Goal: Information Seeking & Learning: Learn about a topic

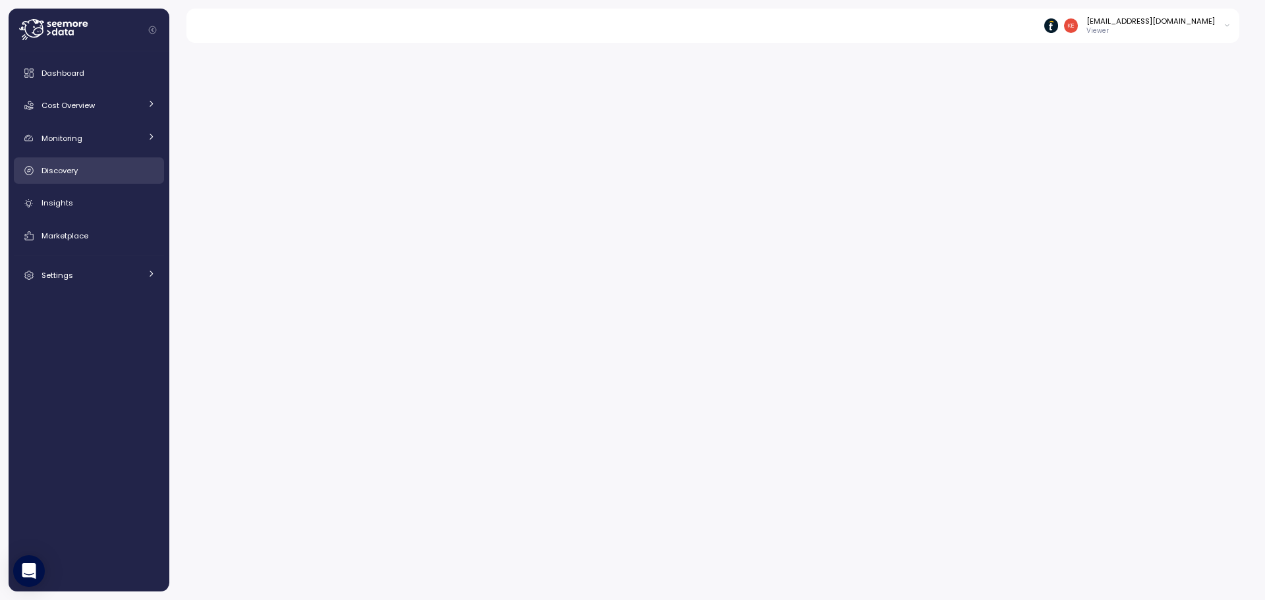
click at [102, 168] on div "Discovery" at bounding box center [99, 170] width 114 height 13
click at [987, 59] on input "**********" at bounding box center [960, 60] width 253 height 19
type input "**********"
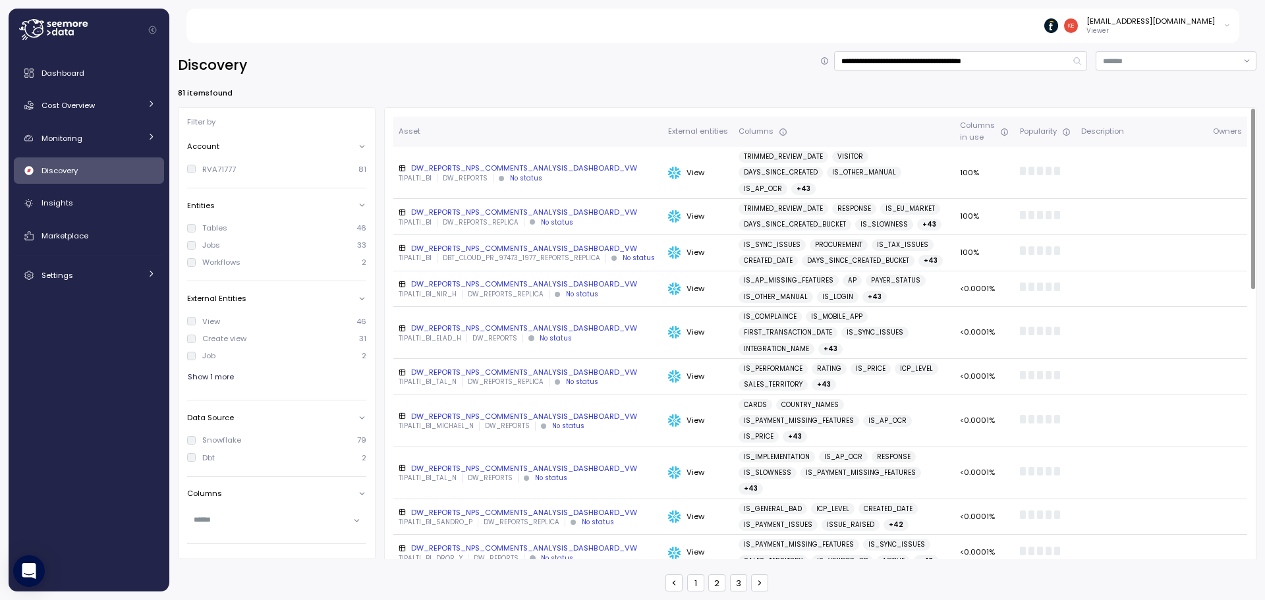
click at [464, 163] on div "DW_REPORTS_NPS_COMMENTS_ANALYSIS_DASHBOARD_VW" at bounding box center [528, 168] width 259 height 11
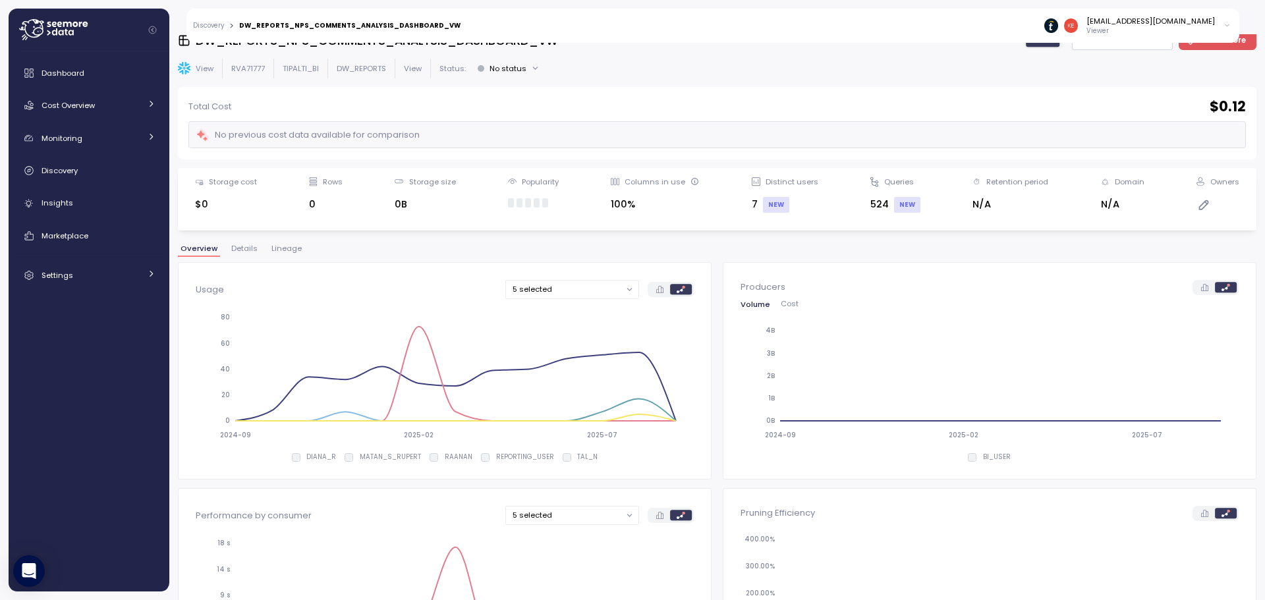
scroll to position [21, 0]
click at [247, 245] on span "Details" at bounding box center [244, 248] width 26 height 7
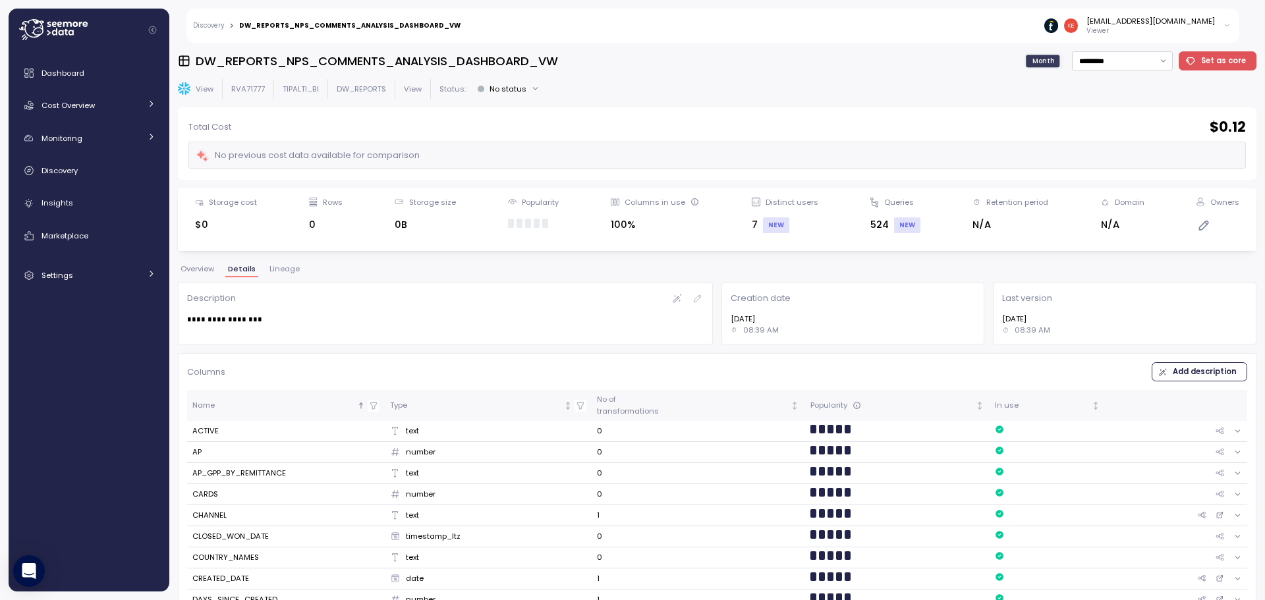
click at [285, 266] on span "Lineage" at bounding box center [285, 269] width 30 height 7
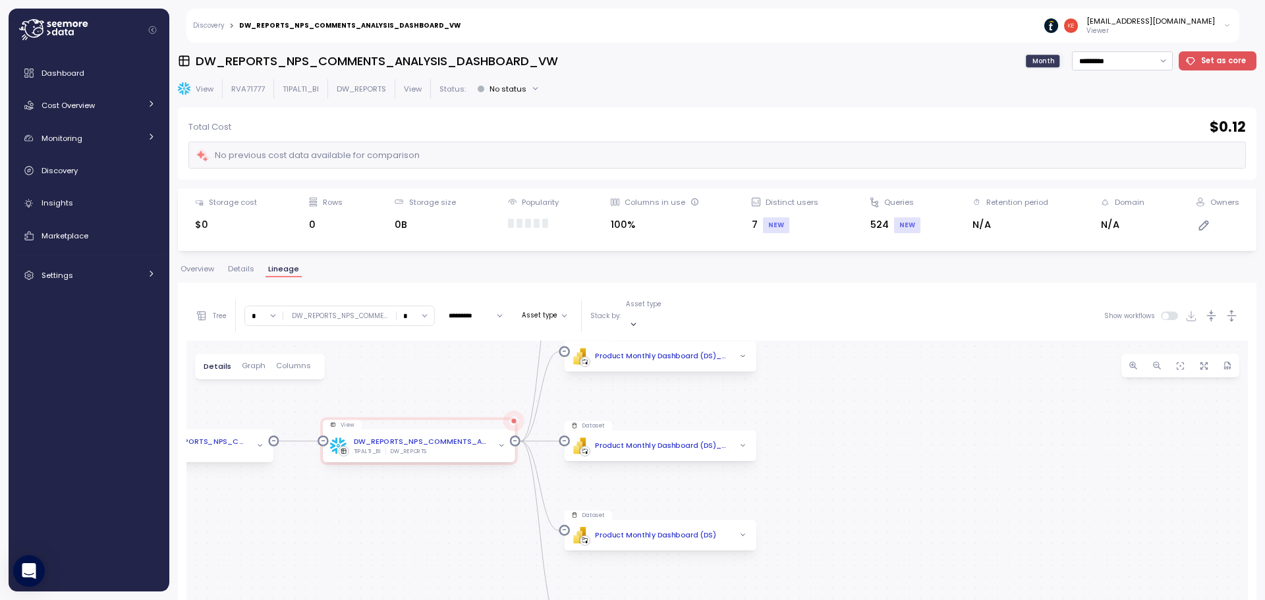
drag, startPoint x: 617, startPoint y: 444, endPoint x: 352, endPoint y: 321, distance: 292.2
click at [352, 321] on div "Tree Clear all TIPALTI_BI * ∞ 0 1 2 3 4 5 6 7 8 9 10 11 12 13 14 15 16 17 18 19…" at bounding box center [718, 565] width 1062 height 549
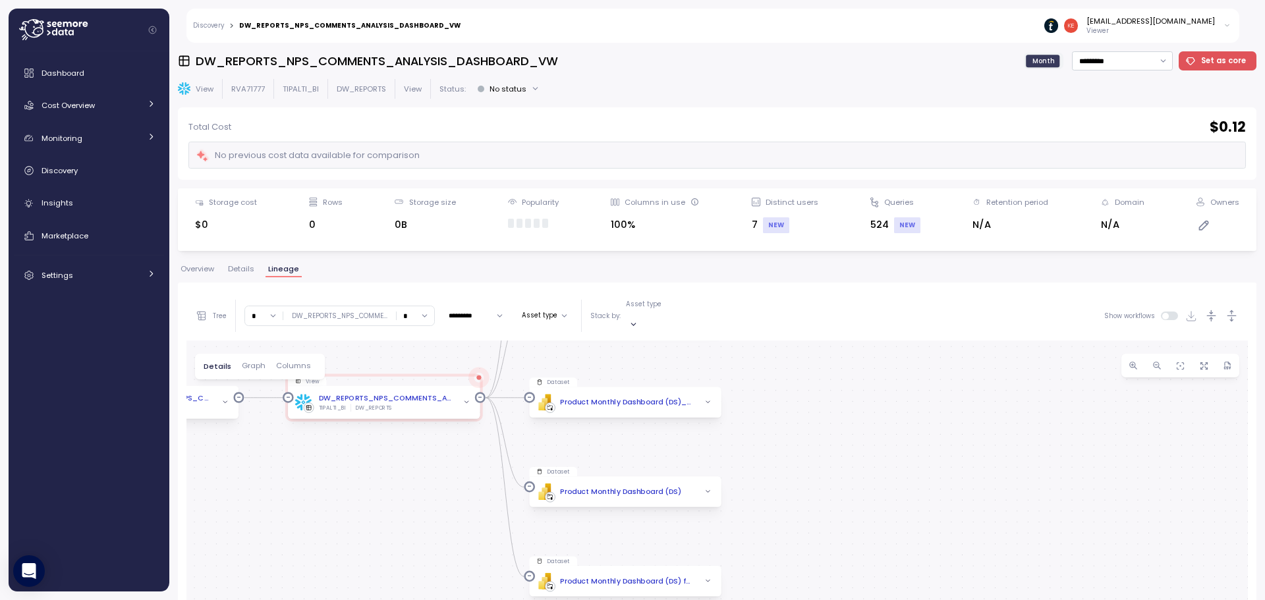
drag, startPoint x: 866, startPoint y: 453, endPoint x: 830, endPoint y: 409, distance: 57.1
click at [830, 409] on div "Create view Create View DW_REPORTS_NPS_COMMENTS_ANALYSIS_DASHBOARD_VW DW_REPORT…" at bounding box center [718, 591] width 1062 height 500
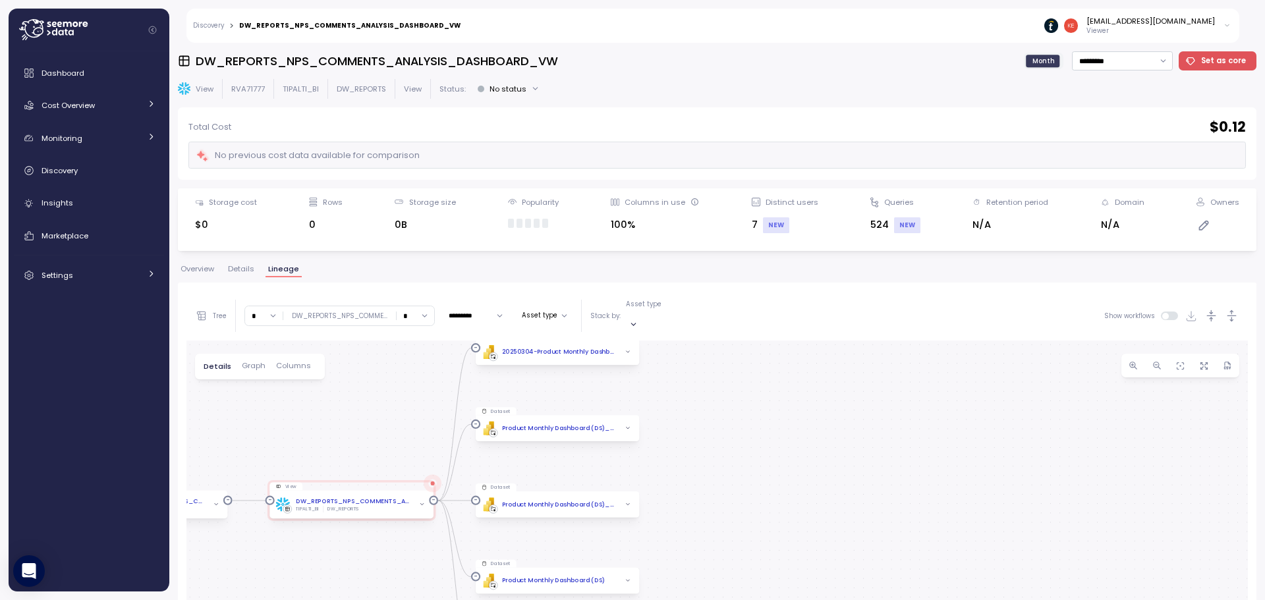
drag, startPoint x: 830, startPoint y: 409, endPoint x: 731, endPoint y: 513, distance: 143.6
click at [731, 513] on div "Create view Create View DW_REPORTS_NPS_COMMENTS_ANALYSIS_DASHBOARD_VW DW_REPORT…" at bounding box center [718, 591] width 1062 height 500
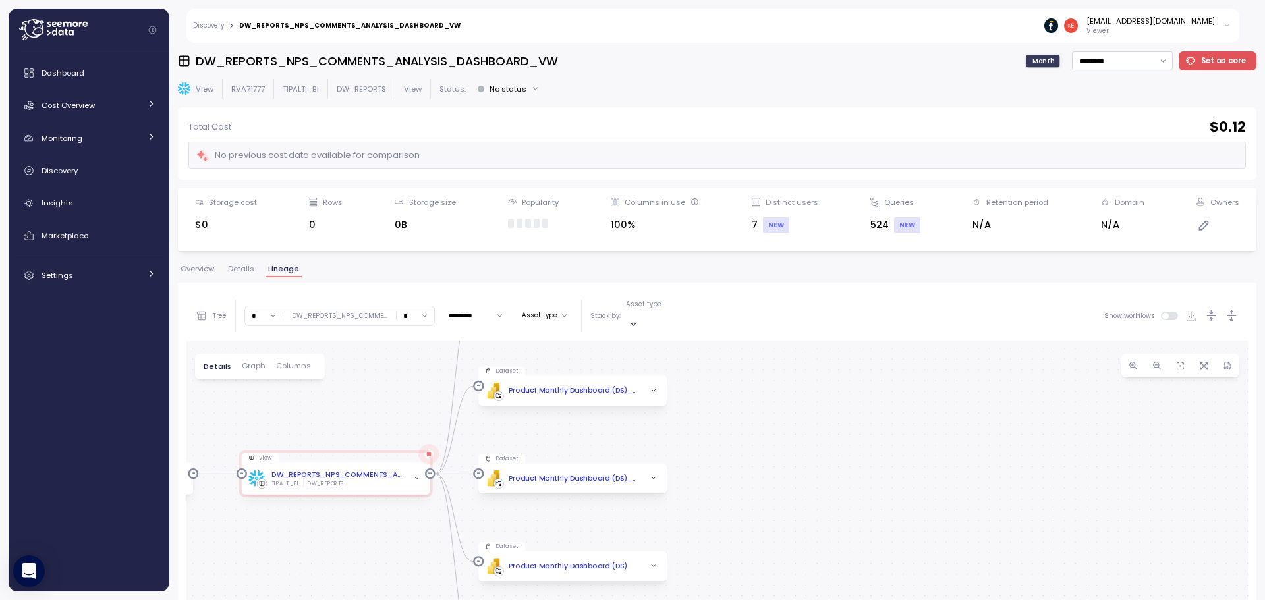
drag, startPoint x: 731, startPoint y: 513, endPoint x: 805, endPoint y: 462, distance: 90.1
click at [805, 462] on div "Create view Create View DW_REPORTS_NPS_COMMENTS_ANALYSIS_DASHBOARD_VW DW_REPORT…" at bounding box center [718, 591] width 1062 height 500
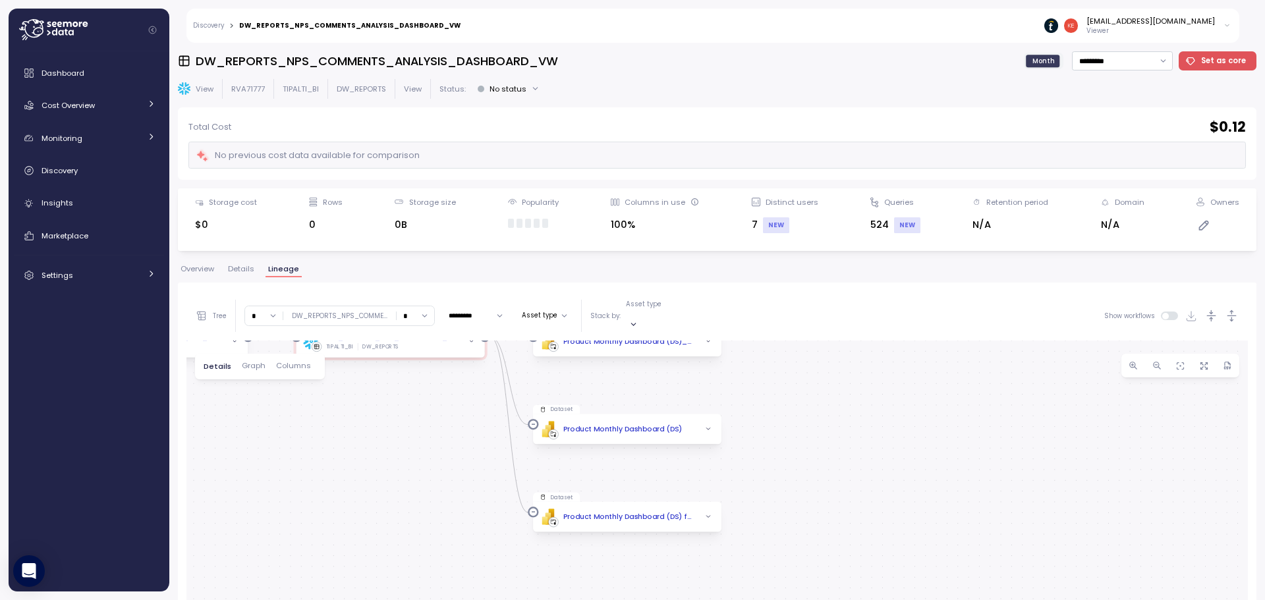
drag, startPoint x: 805, startPoint y: 462, endPoint x: 832, endPoint y: 330, distance: 135.1
click at [832, 341] on div "Create view Create View DW_REPORTS_NPS_COMMENTS_ANALYSIS_DASHBOARD_VW DW_REPORT…" at bounding box center [718, 591] width 1062 height 500
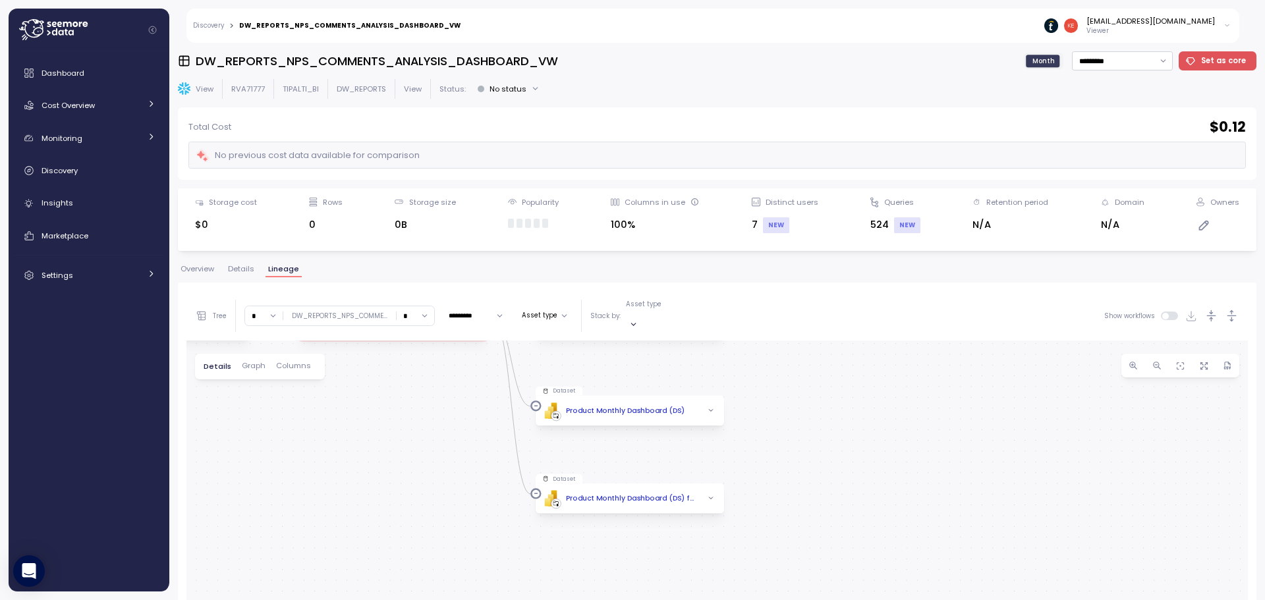
drag, startPoint x: 848, startPoint y: 415, endPoint x: 836, endPoint y: 575, distance: 160.6
click at [836, 575] on div "Create view Create View DW_REPORTS_NPS_COMMENTS_ANALYSIS_DASHBOARD_VW DW_REPORT…" at bounding box center [718, 591] width 1062 height 500
drag, startPoint x: 782, startPoint y: 481, endPoint x: 762, endPoint y: 614, distance: 134.0
click at [762, 600] on html "Discovery > DW_REPORTS_NPS_COMMENTS_ANALYSIS_DASHBOARD_VW keti.diasamidze@tipal…" at bounding box center [632, 300] width 1265 height 600
click at [419, 308] on input "*" at bounding box center [416, 315] width 38 height 19
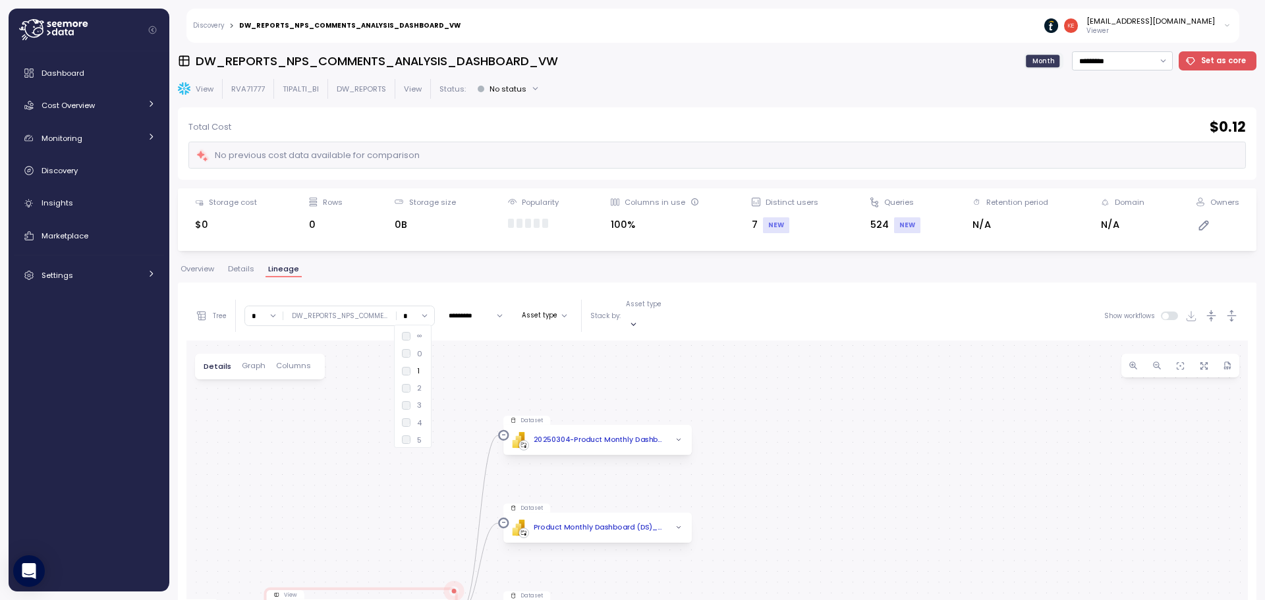
click at [422, 332] on div "∞" at bounding box center [419, 336] width 5 height 11
type input "*"
drag, startPoint x: 545, startPoint y: 473, endPoint x: 360, endPoint y: 454, distance: 186.2
click at [360, 454] on div "Create view Create View DW_REPORTS_NPS_COMMENTS_ANALYSIS_DASHBOARD_VW DW_REPORT…" at bounding box center [718, 591] width 1062 height 500
drag, startPoint x: 482, startPoint y: 422, endPoint x: 444, endPoint y: 288, distance: 139.0
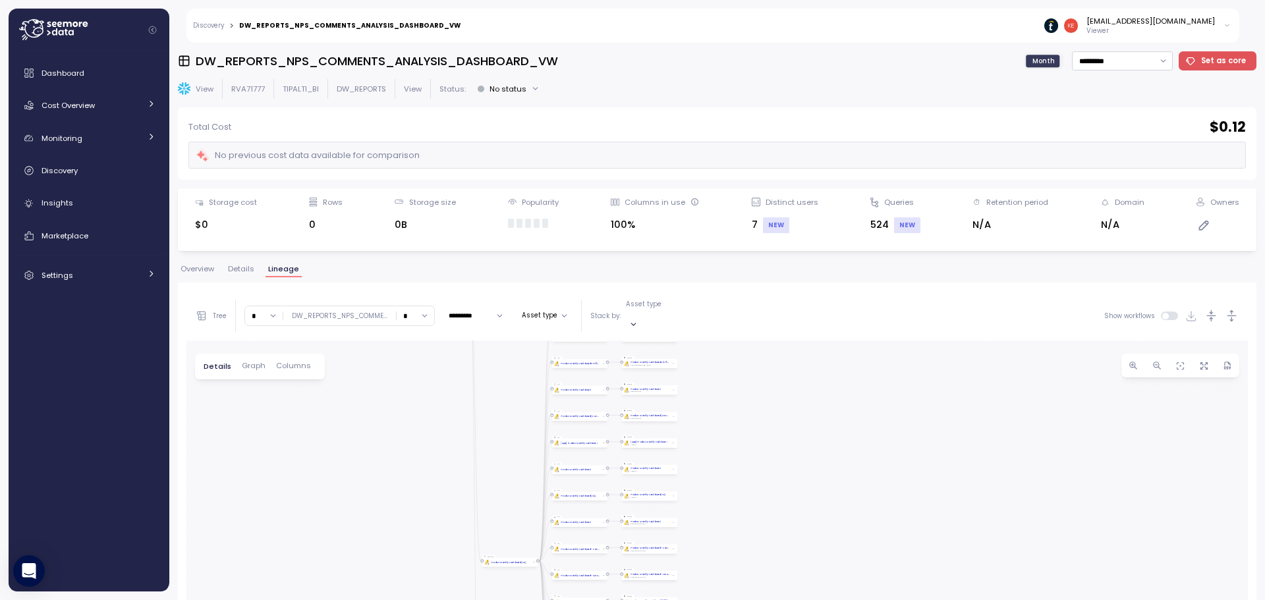
click at [444, 288] on div "Tree Clear all TIPALTI_BI * ∞ 0 1 2 3 4 5 6 7 8 9 10 11 12 13 14 15 16 17 18 19…" at bounding box center [717, 566] width 1079 height 566
drag, startPoint x: 455, startPoint y: 446, endPoint x: 454, endPoint y: 597, distance: 151.6
click at [454, 597] on div "Create view Create View DW_REPORTS_NPS_COMMENTS_ANALYSIS_DASHBOARD_VW DW_REPORT…" at bounding box center [718, 591] width 1062 height 500
drag, startPoint x: 452, startPoint y: 471, endPoint x: 425, endPoint y: 560, distance: 93.6
click at [425, 560] on div "Create view Create View DW_REPORTS_NPS_COMMENTS_ANALYSIS_DASHBOARD_VW DW_REPORT…" at bounding box center [718, 591] width 1062 height 500
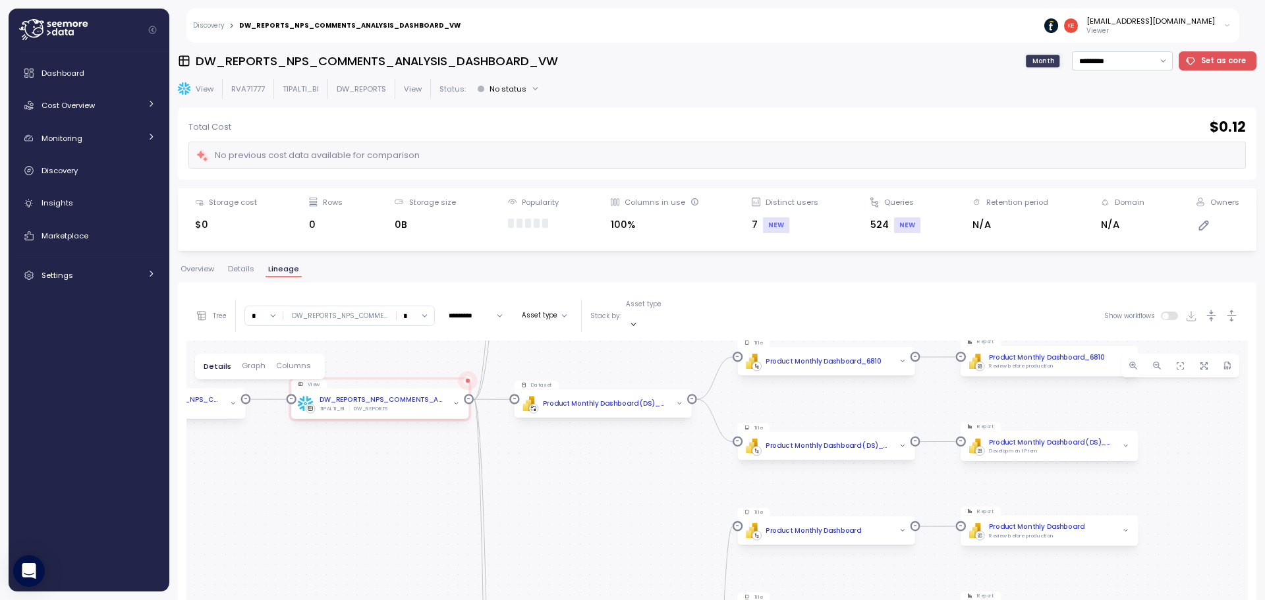
drag, startPoint x: 620, startPoint y: 395, endPoint x: 603, endPoint y: 476, distance: 82.1
click at [603, 476] on div "Create view Create View DW_REPORTS_NPS_COMMENTS_ANALYSIS_DASHBOARD_VW DW_REPORT…" at bounding box center [718, 591] width 1062 height 500
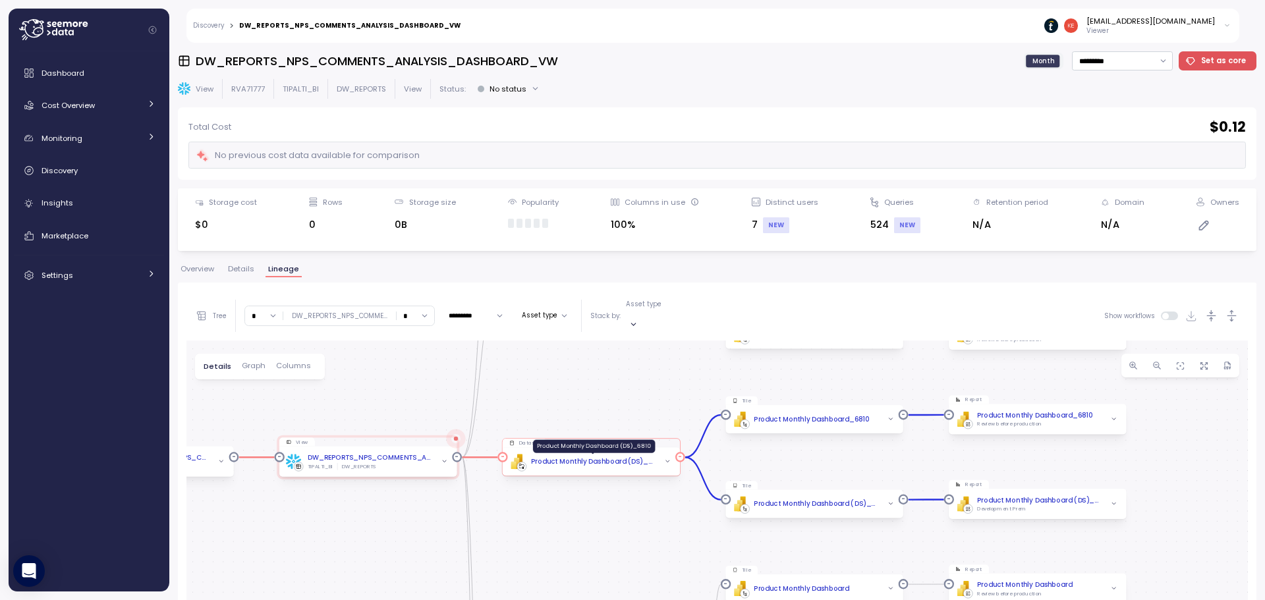
click at [587, 457] on div "Product Monthly Dashboard (DS)_6810" at bounding box center [593, 462] width 125 height 11
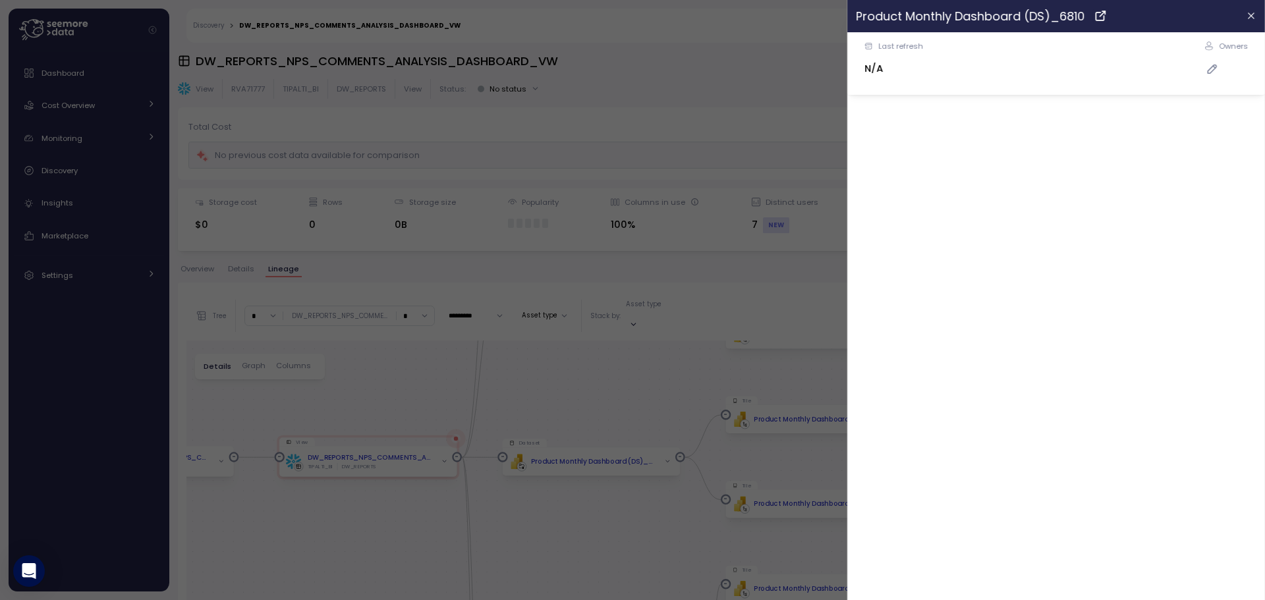
click at [621, 390] on div at bounding box center [632, 300] width 1265 height 600
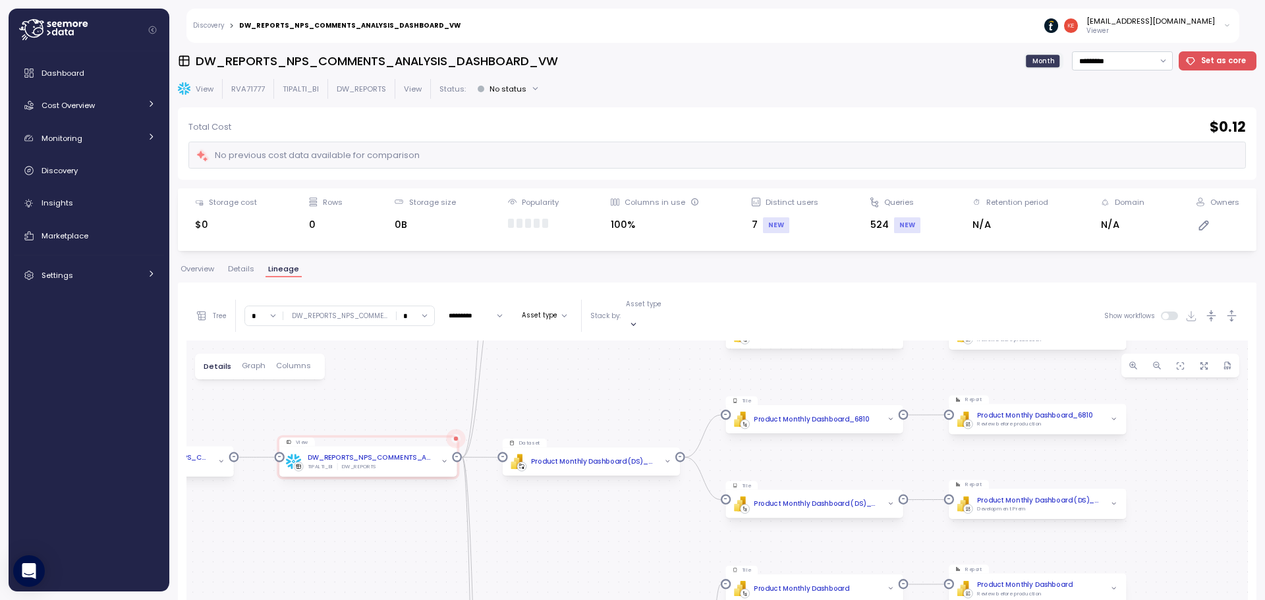
click at [621, 390] on div "Create view Create View DW_REPORTS_NPS_COMMENTS_ANALYSIS_DASHBOARD_VW DW_REPORT…" at bounding box center [718, 591] width 1062 height 500
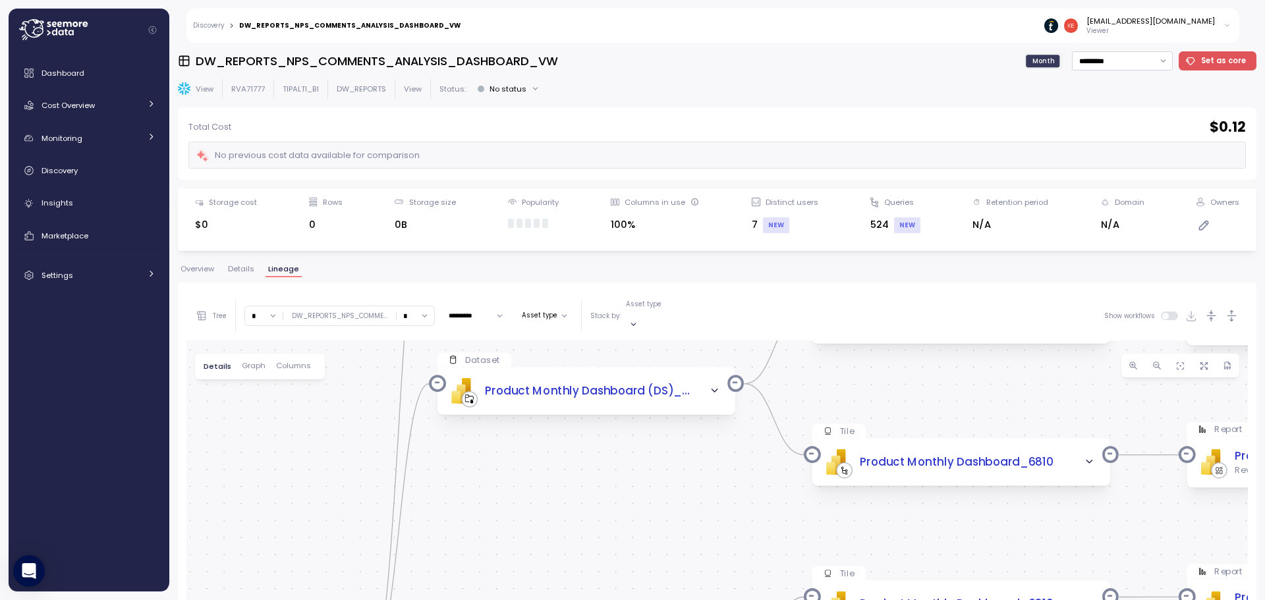
drag, startPoint x: 575, startPoint y: 411, endPoint x: 587, endPoint y: 585, distance: 175.1
click at [587, 585] on div "Create view Create View DW_REPORTS_NPS_COMMENTS_ANALYSIS_DASHBOARD_VW DW_REPORT…" at bounding box center [718, 591] width 1062 height 500
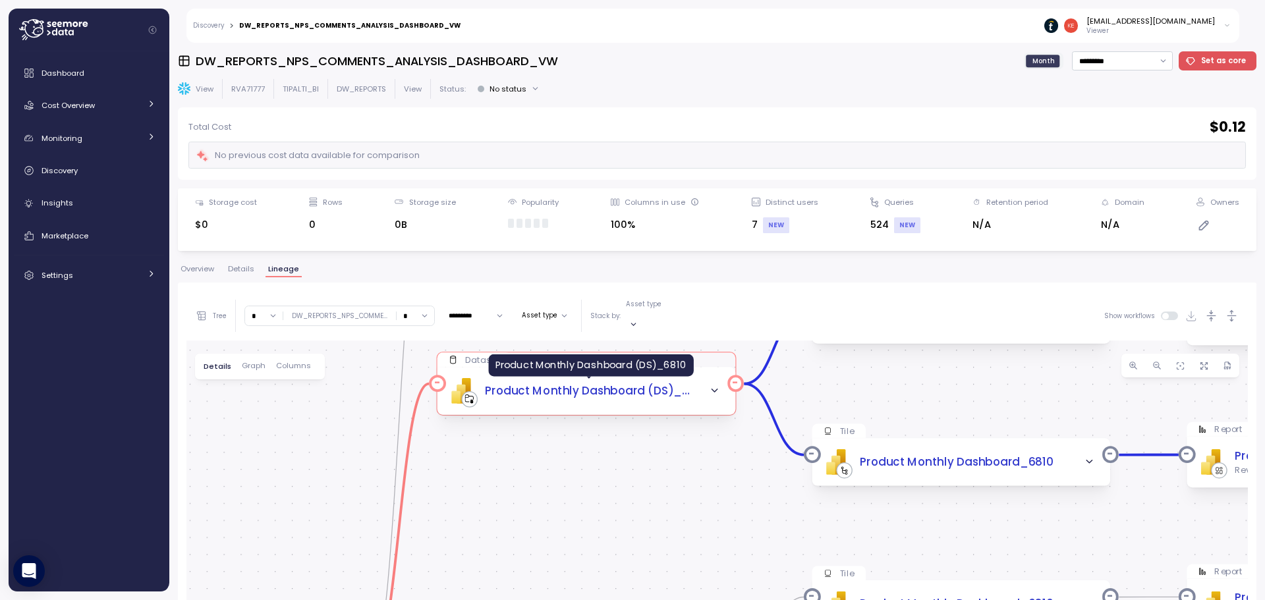
click at [537, 383] on div "Product Monthly Dashboard (DS)_6810" at bounding box center [589, 391] width 209 height 17
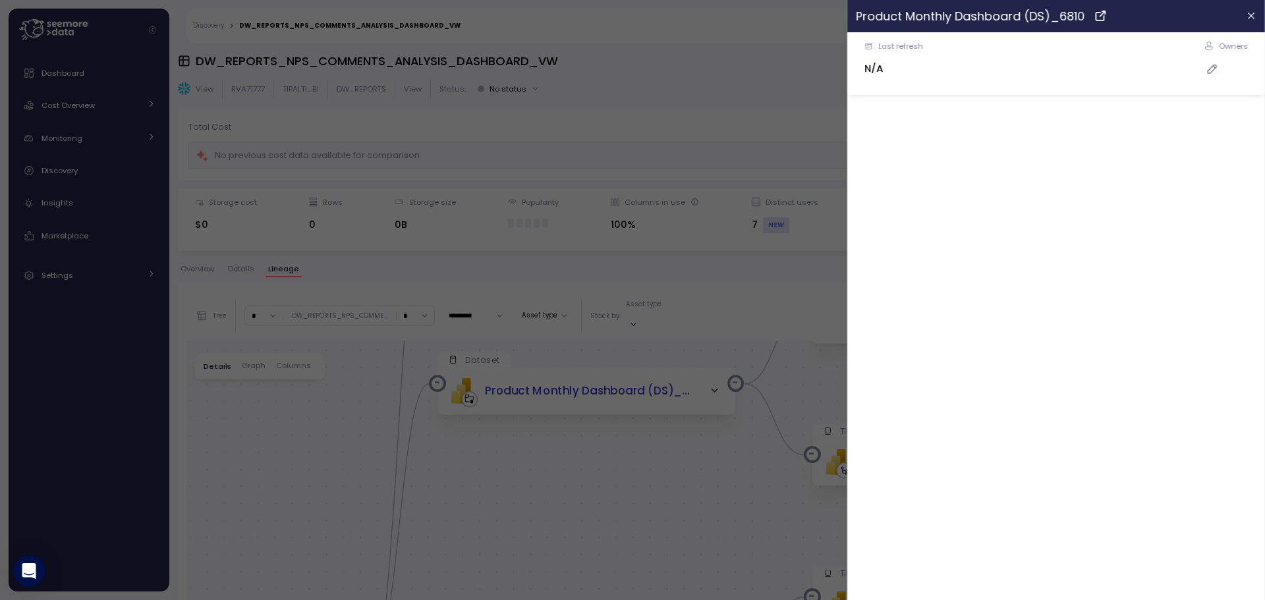
click at [624, 455] on div at bounding box center [632, 300] width 1265 height 600
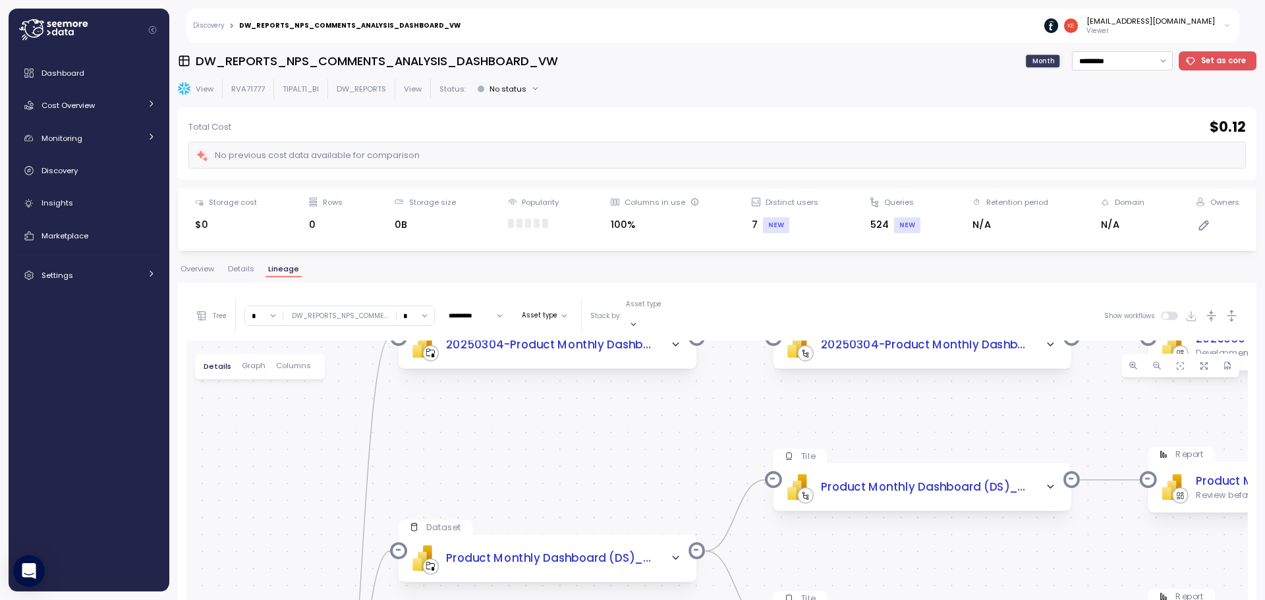
drag, startPoint x: 624, startPoint y: 455, endPoint x: 585, endPoint y: 626, distance: 175.9
click at [585, 600] on html "Discovery > DW_REPORTS_NPS_COMMENTS_ANALYSIS_DASHBOARD_VW keti.diasamidze@tipal…" at bounding box center [632, 300] width 1265 height 600
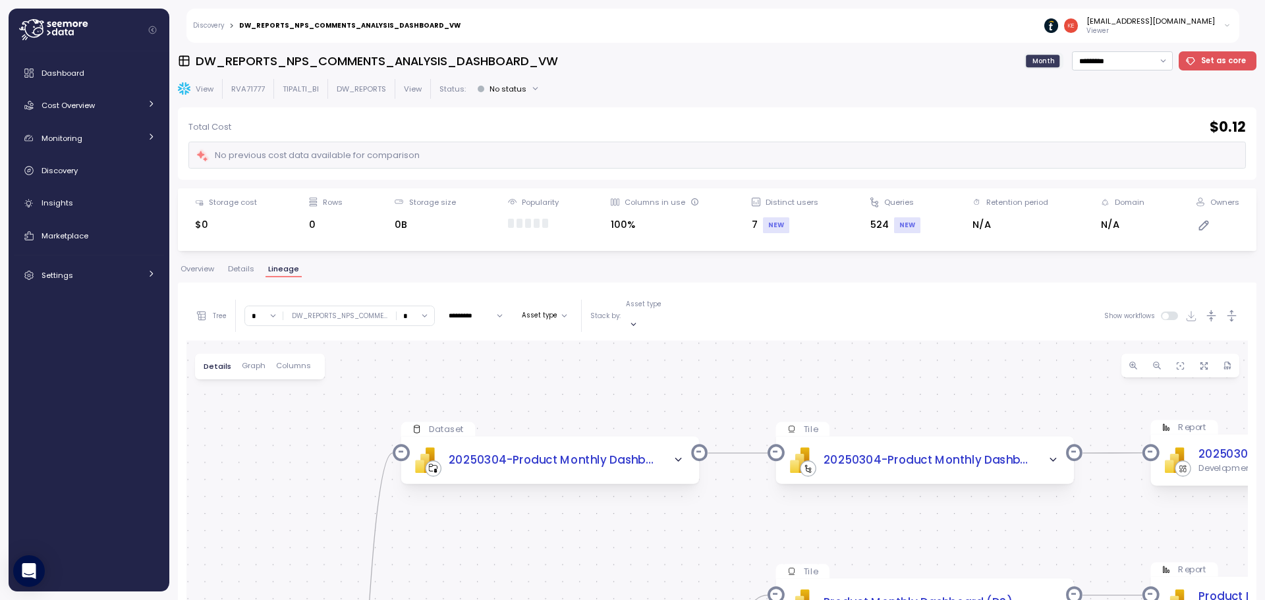
drag, startPoint x: 598, startPoint y: 388, endPoint x: 602, endPoint y: 499, distance: 111.4
click at [602, 499] on div "Create view Create View DW_REPORTS_NPS_COMMENTS_ANALYSIS_DASHBOARD_VW DW_REPORT…" at bounding box center [718, 591] width 1062 height 500
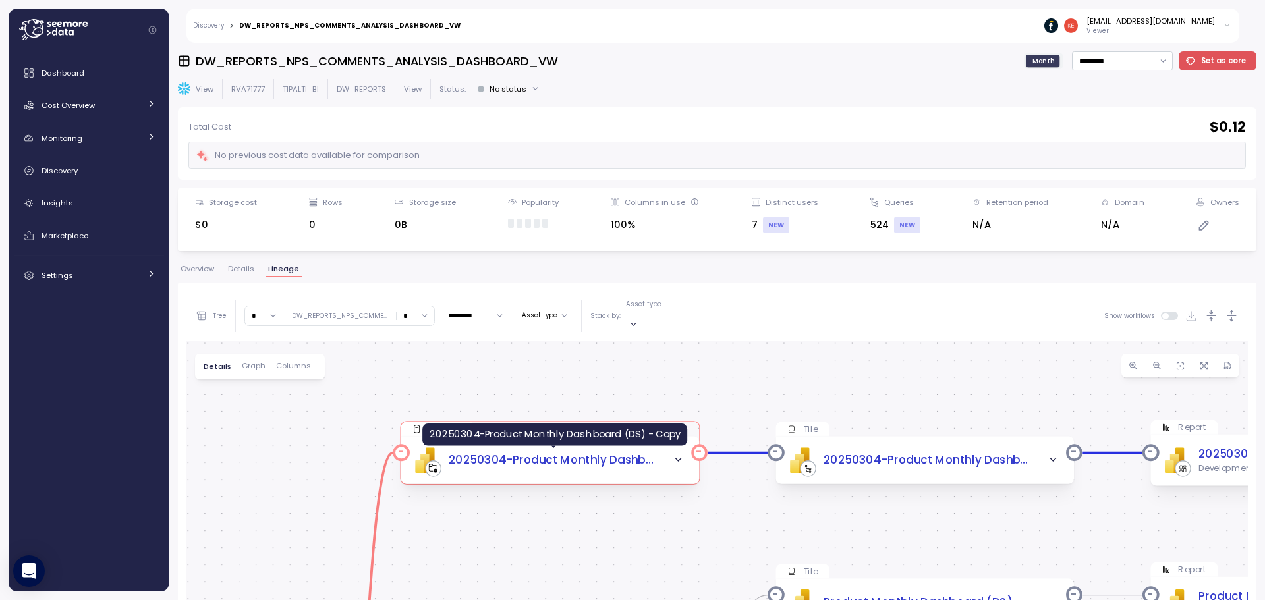
click at [564, 452] on div "20250304-Product Monthly Dashboard (DS) - Copy" at bounding box center [553, 460] width 209 height 17
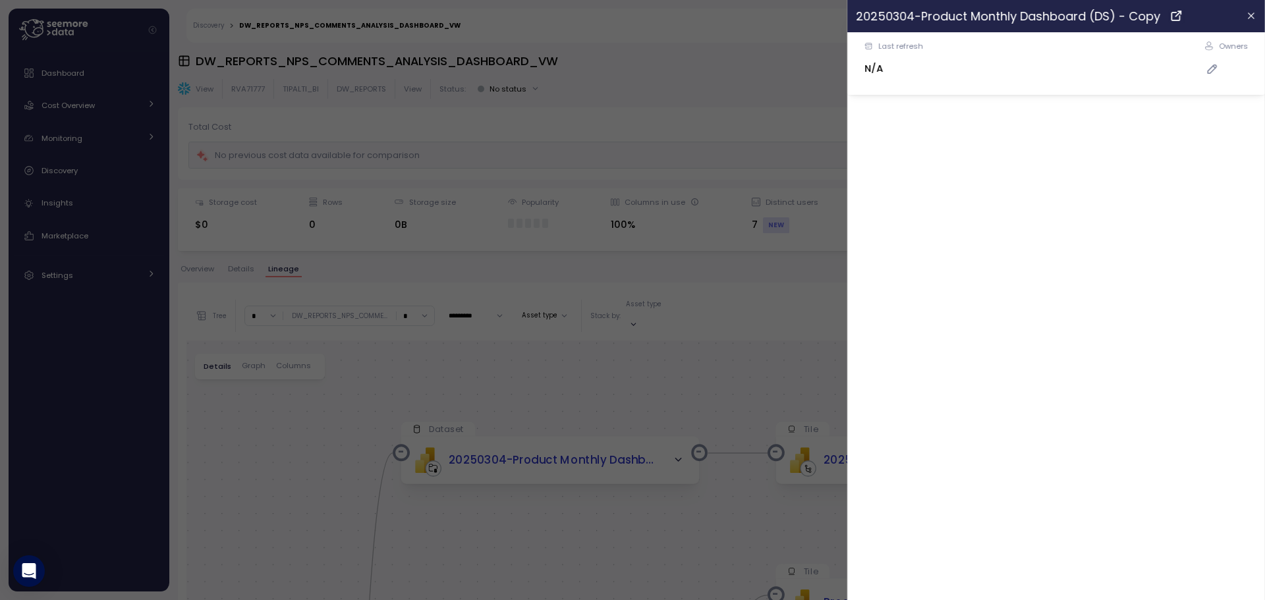
click at [532, 335] on div at bounding box center [632, 300] width 1265 height 600
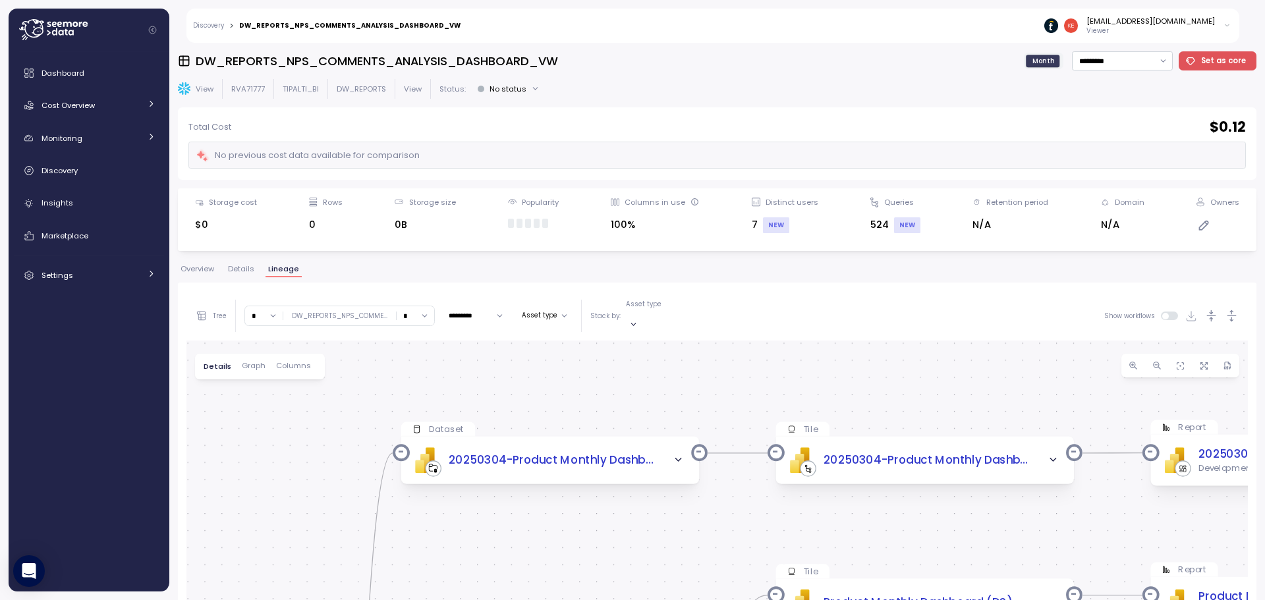
drag, startPoint x: 296, startPoint y: 469, endPoint x: 295, endPoint y: 434, distance: 35.6
click at [295, 434] on div "Create view Create View DW_REPORTS_NPS_COMMENTS_ANALYSIS_DASHBOARD_VW DW_REPORT…" at bounding box center [718, 591] width 1062 height 500
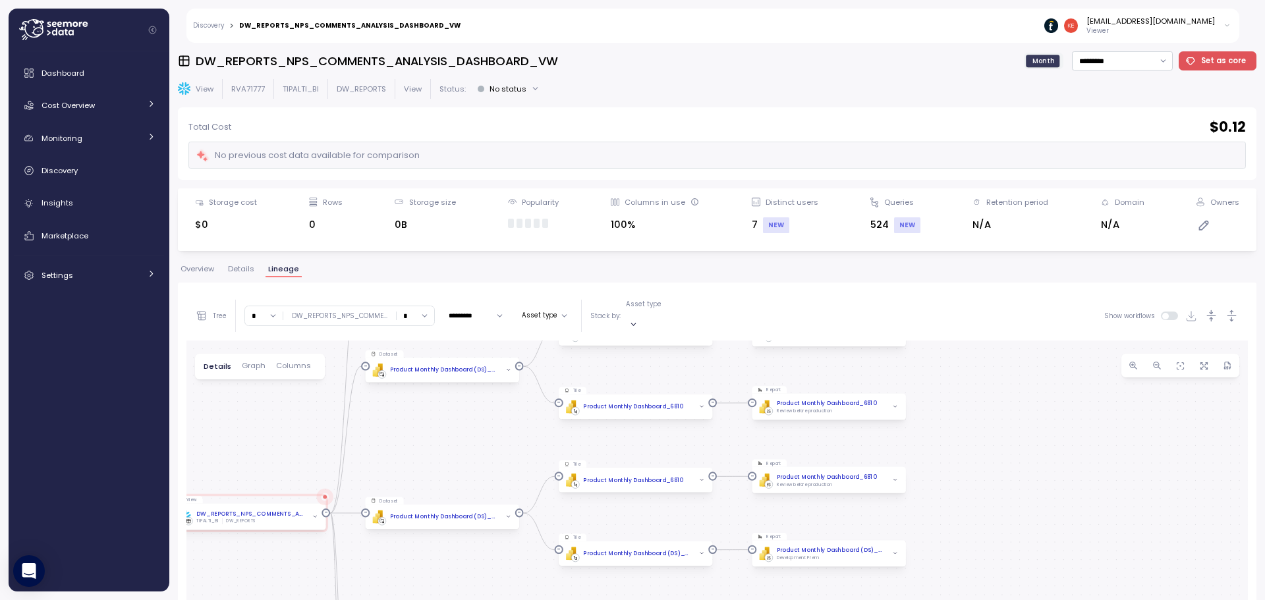
drag, startPoint x: 279, startPoint y: 521, endPoint x: 303, endPoint y: 309, distance: 213.5
click at [303, 309] on div "Tree Clear all TIPALTI_BI * ∞ 0 1 2 3 4 5 6 7 8 9 10 11 12 13 14 15 16 17 18 19…" at bounding box center [718, 565] width 1062 height 549
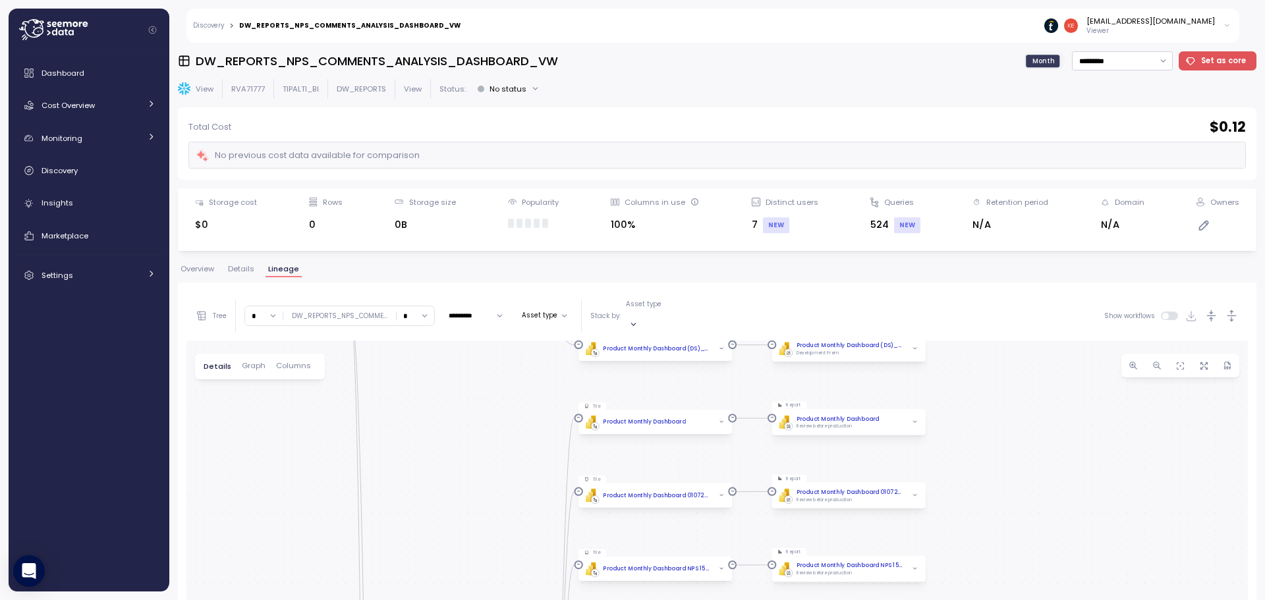
drag, startPoint x: 322, startPoint y: 545, endPoint x: 333, endPoint y: 376, distance: 169.1
click at [333, 376] on div "Create view Create View DW_REPORTS_NPS_COMMENTS_ANALYSIS_DASHBOARD_VW DW_REPORT…" at bounding box center [718, 591] width 1062 height 500
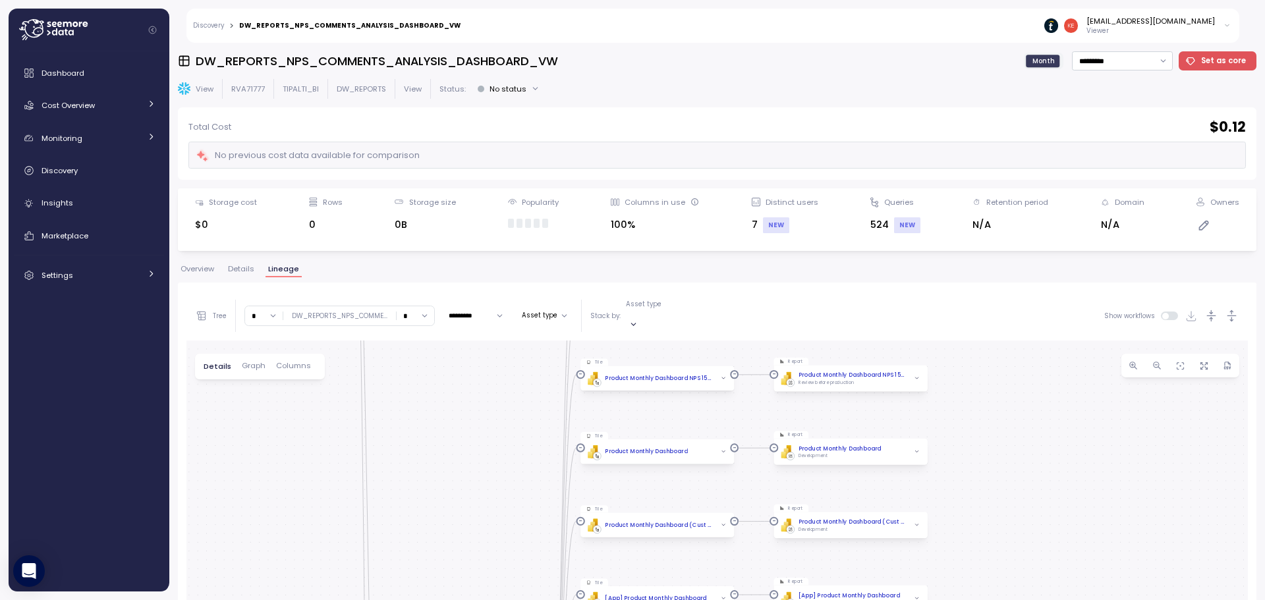
drag, startPoint x: 498, startPoint y: 501, endPoint x: 502, endPoint y: 294, distance: 207.0
click at [502, 294] on div "Tree Clear all TIPALTI_BI * ∞ 0 1 2 3 4 5 6 7 8 9 10 11 12 13 14 15 16 17 18 19…" at bounding box center [718, 565] width 1062 height 549
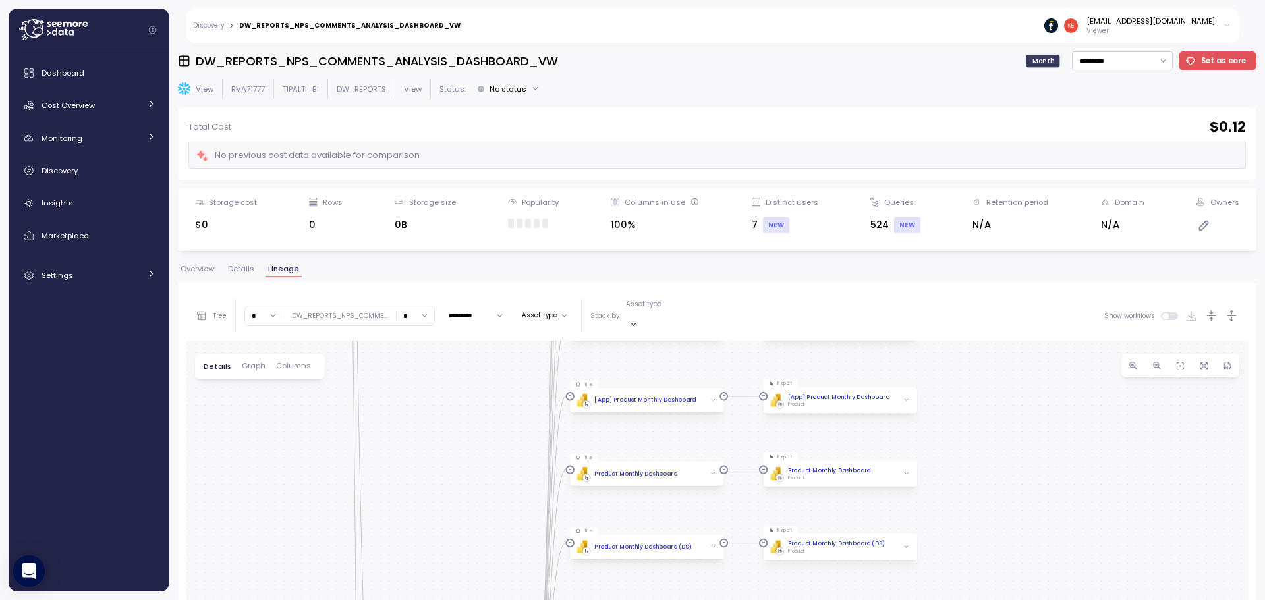
drag, startPoint x: 511, startPoint y: 484, endPoint x: 500, endPoint y: 241, distance: 243.4
click at [500, 241] on div "DW_REPORTS_NPS_COMMENTS_ANALYSIS_DASHBOARD_VW Month ********* Set as core View …" at bounding box center [717, 321] width 1079 height 540
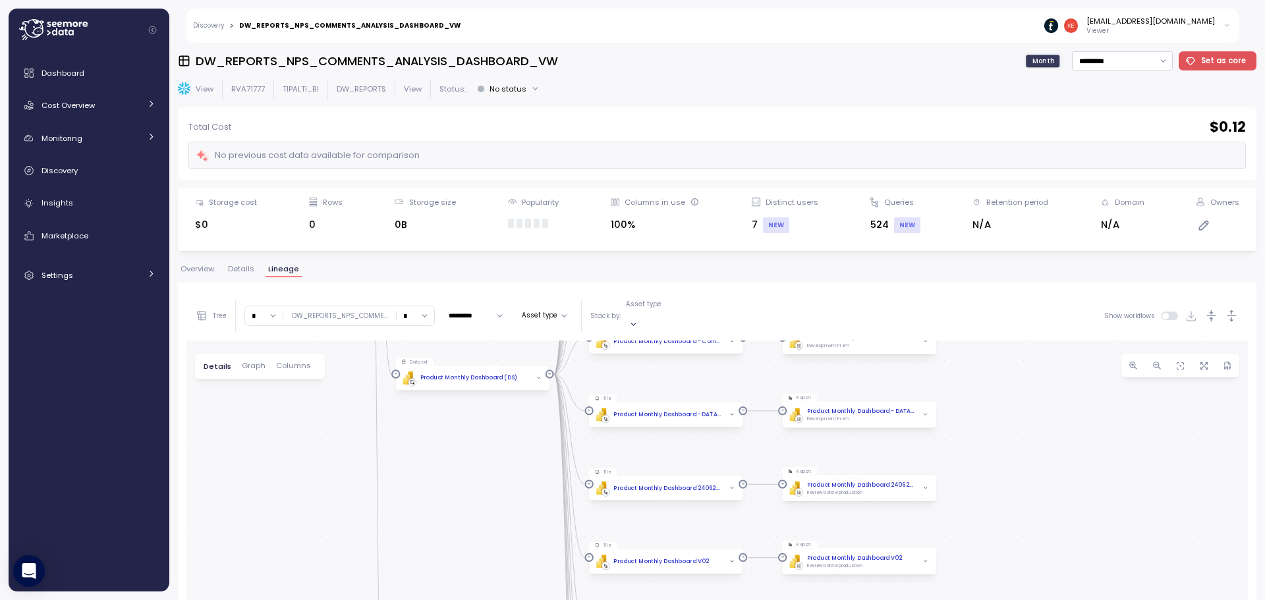
drag, startPoint x: 479, startPoint y: 506, endPoint x: 498, endPoint y: 216, distance: 291.2
click at [498, 216] on div "DW_REPORTS_NPS_COMMENTS_ANALYSIS_DASHBOARD_VW Month ********* Set as core View …" at bounding box center [717, 321] width 1079 height 540
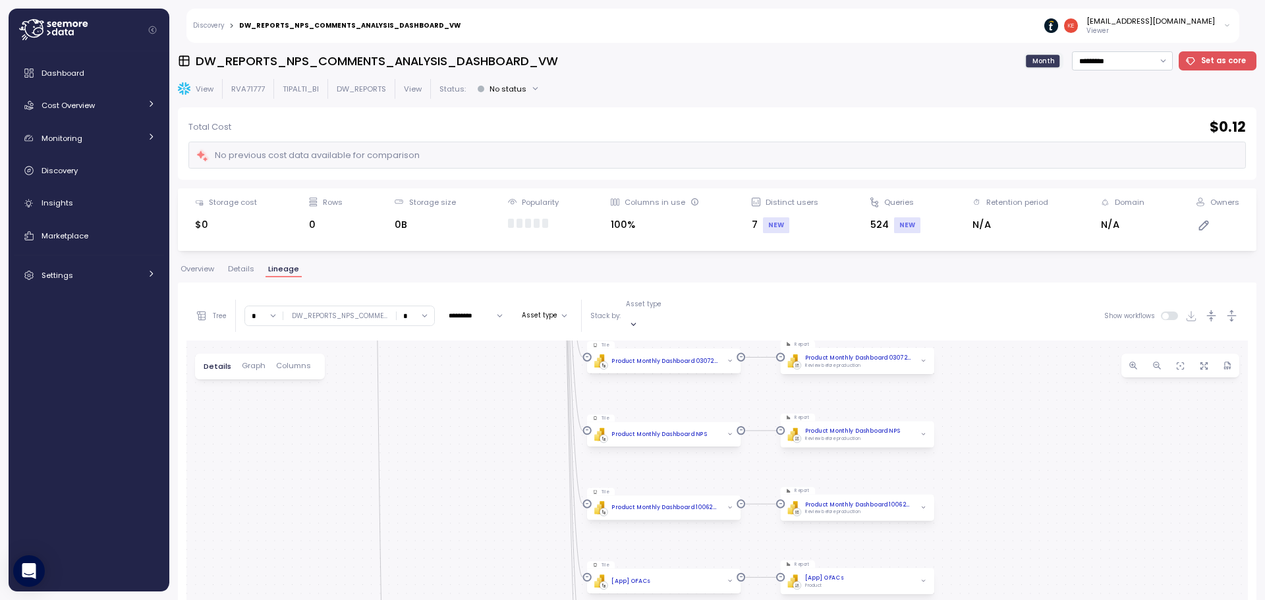
drag, startPoint x: 455, startPoint y: 485, endPoint x: 451, endPoint y: 125, distance: 360.5
click at [451, 125] on div "DW_REPORTS_NPS_COMMENTS_ANALYSIS_DASHBOARD_VW Month ********* Set as core View …" at bounding box center [717, 321] width 1079 height 540
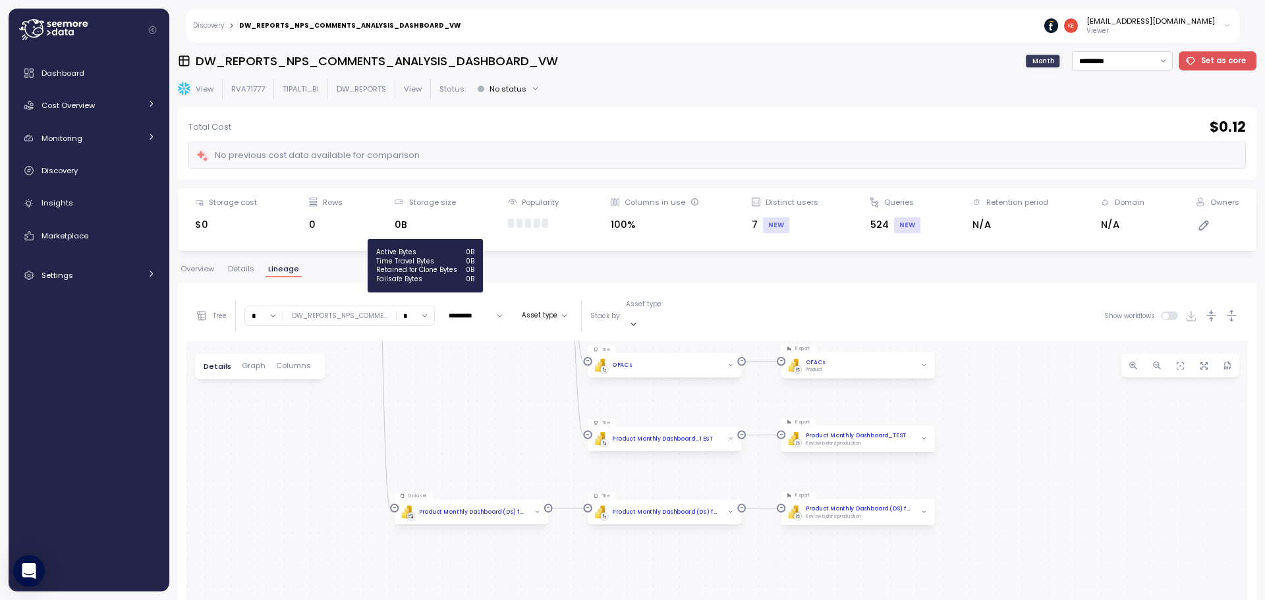
drag, startPoint x: 457, startPoint y: 397, endPoint x: 462, endPoint y: 107, distance: 290.7
click at [462, 107] on div "DW_REPORTS_NPS_COMMENTS_ANALYSIS_DASHBOARD_VW Month ********* Set as core View …" at bounding box center [717, 321] width 1079 height 540
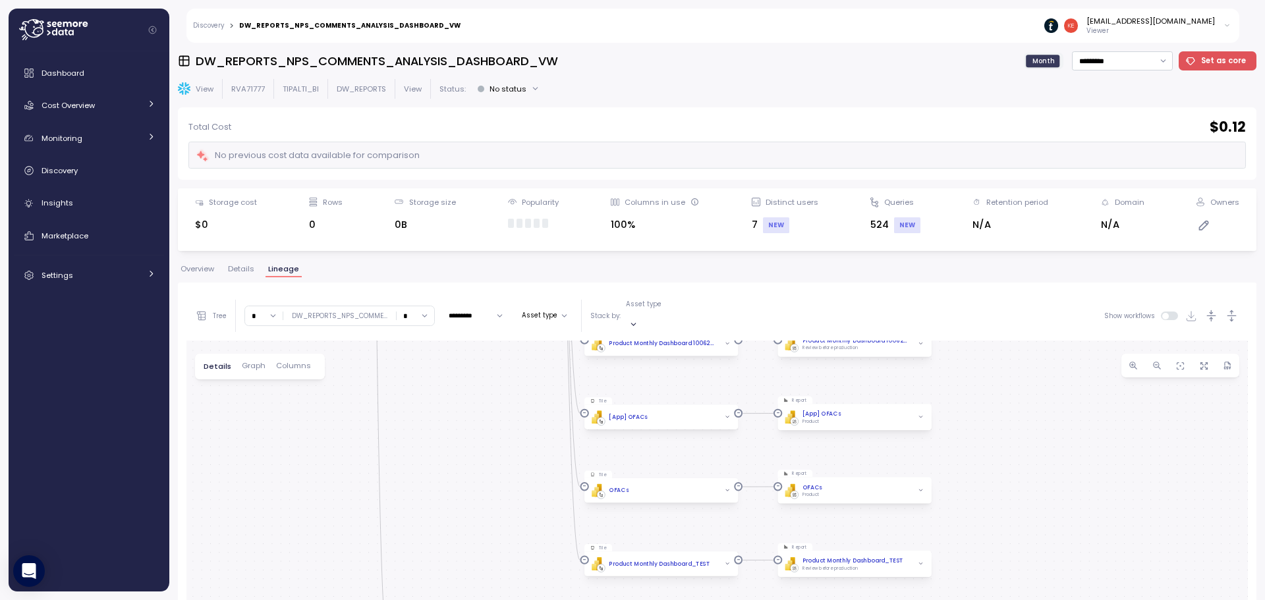
drag, startPoint x: 451, startPoint y: 416, endPoint x: 444, endPoint y: 631, distance: 215.7
click at [444, 600] on html "Discovery > DW_REPORTS_NPS_COMMENTS_ANALYSIS_DASHBOARD_VW keti.diasamidze@tipal…" at bounding box center [632, 300] width 1265 height 600
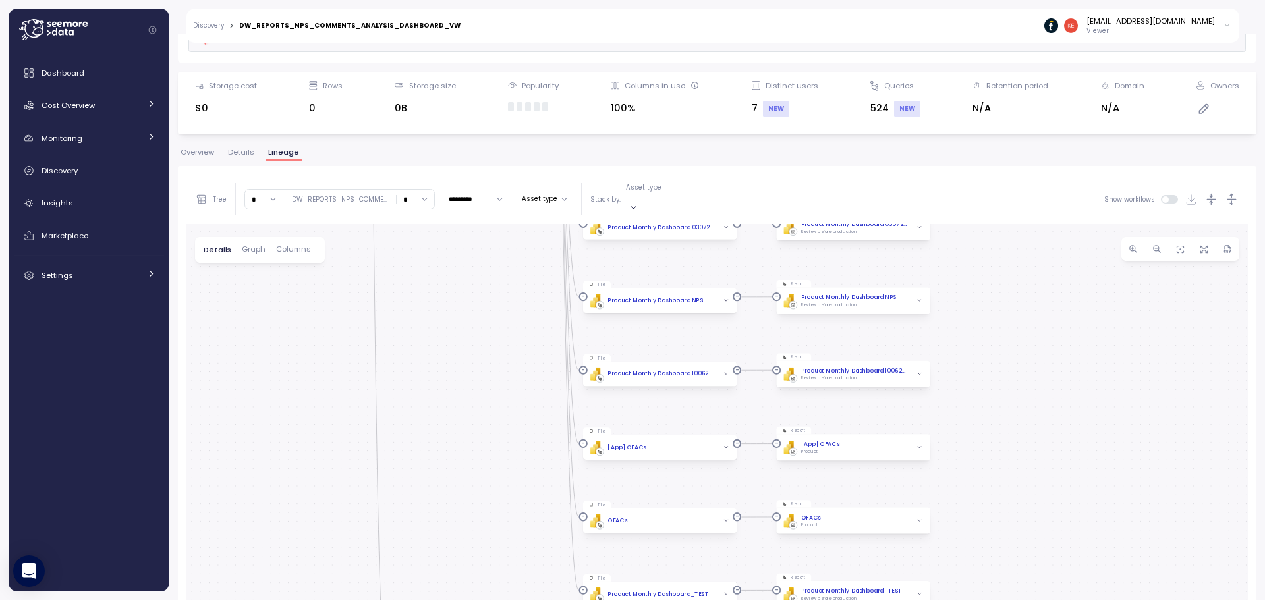
scroll to position [248, 0]
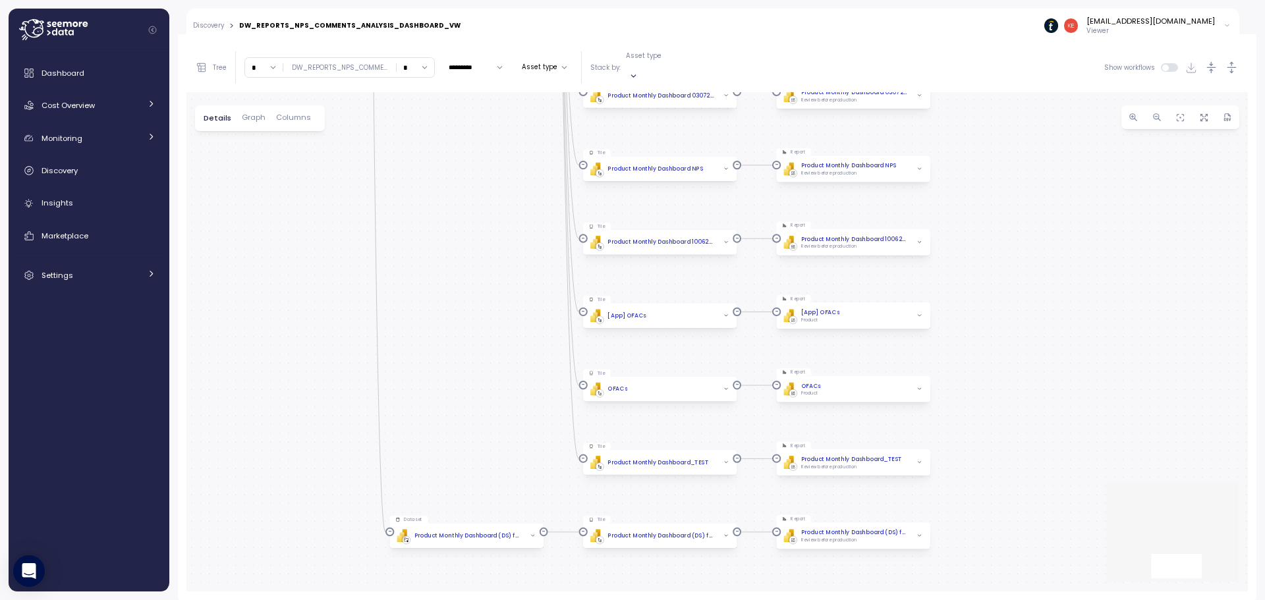
drag, startPoint x: 500, startPoint y: 459, endPoint x: 482, endPoint y: 631, distance: 172.9
click at [482, 600] on html "Discovery > DW_REPORTS_NPS_COMMENTS_ANALYSIS_DASHBOARD_VW keti.diasamidze@tipal…" at bounding box center [632, 300] width 1265 height 600
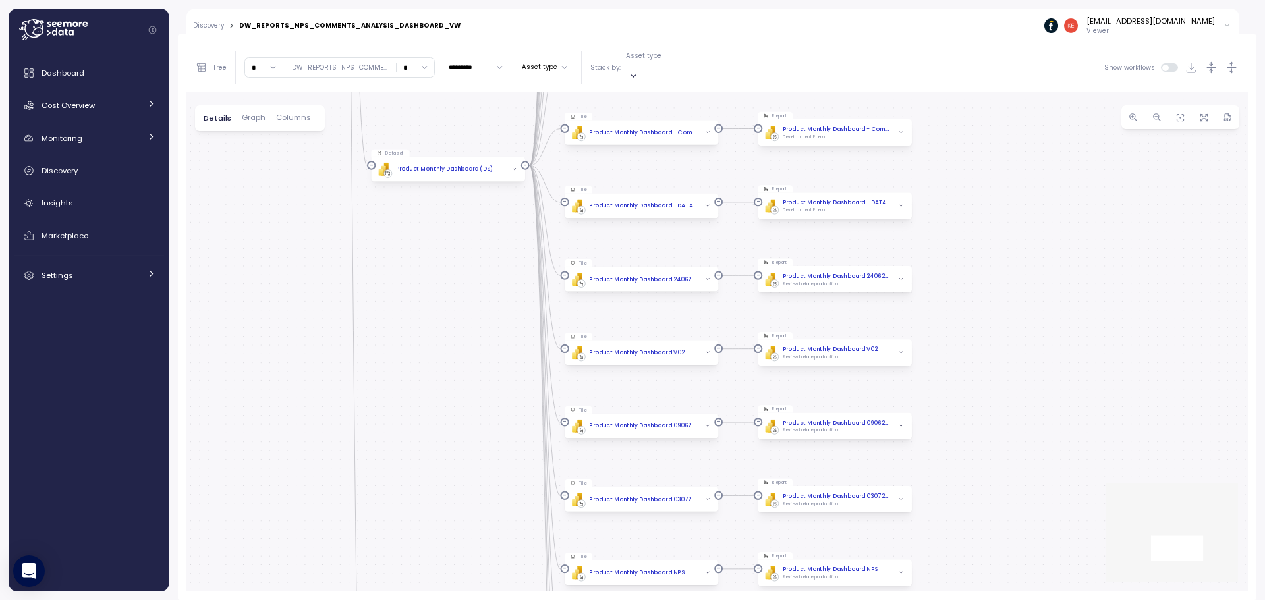
drag, startPoint x: 477, startPoint y: 364, endPoint x: 496, endPoint y: 622, distance: 259.0
click at [496, 600] on html "Discovery > DW_REPORTS_NPS_COMMENTS_ANALYSIS_DASHBOARD_VW keti.diasamidze@tipal…" at bounding box center [632, 300] width 1265 height 600
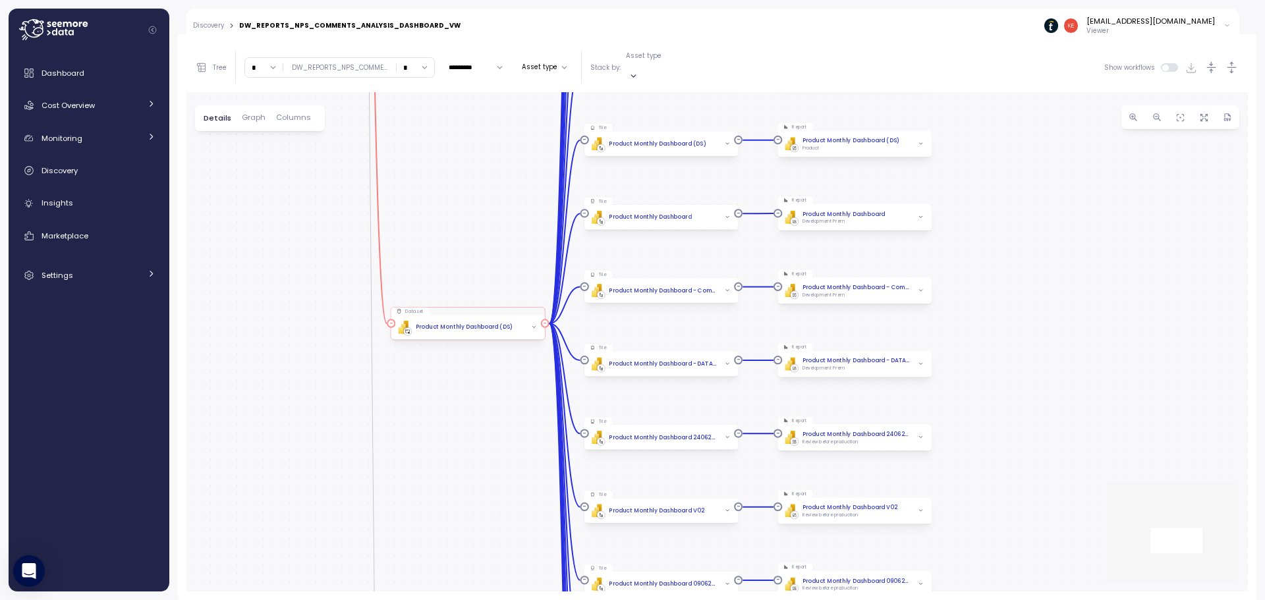
click at [443, 323] on div "Product Monthly Dashboard (DS)" at bounding box center [464, 327] width 97 height 9
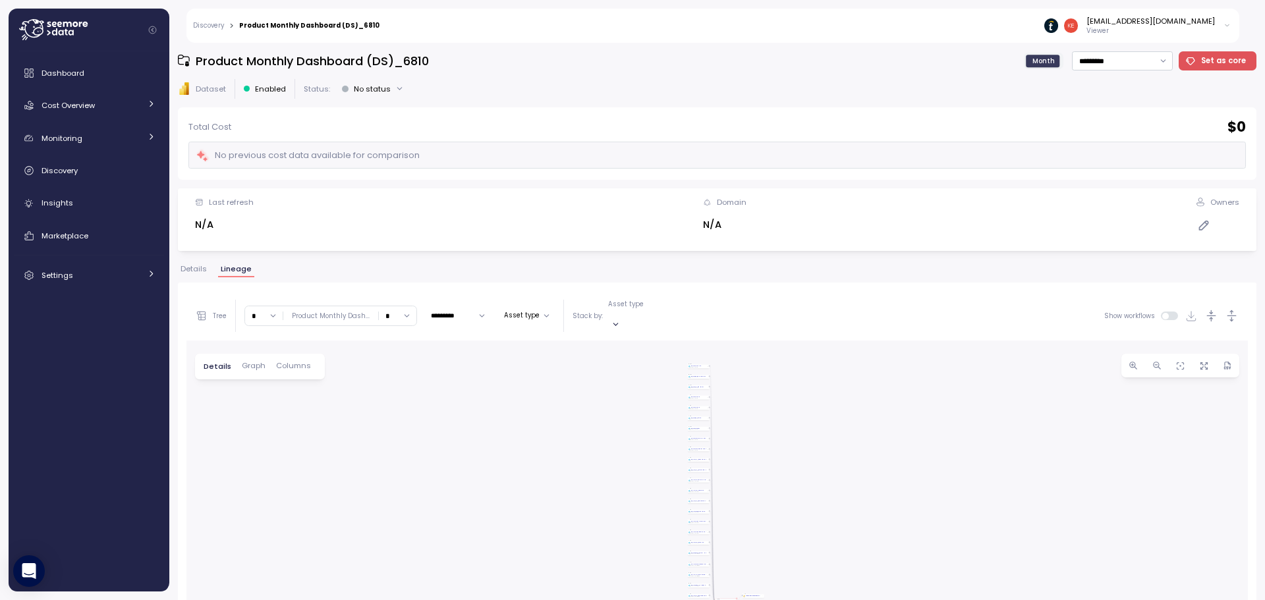
click at [450, 61] on div "Product Monthly Dashboard (DS)_6810 Month ********* Set as core" at bounding box center [717, 60] width 1079 height 19
copy h3 "Product Monthly Dashboard (DS)_6810"
click at [376, 63] on h3 "20250304-Product Monthly Dashboard (DS) - Copy" at bounding box center [351, 61] width 310 height 16
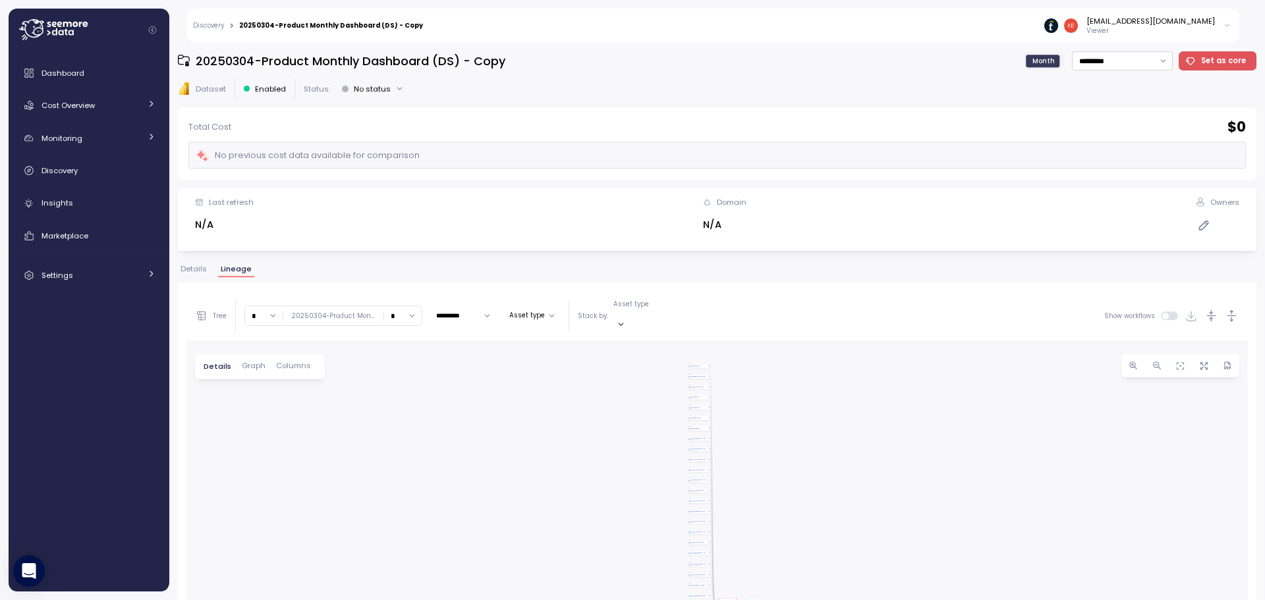
click at [376, 63] on h3 "20250304-Product Monthly Dashboard (DS) - Copy" at bounding box center [351, 61] width 310 height 16
click at [324, 60] on h3 "Product Monthly Dashboard (DS)" at bounding box center [295, 61] width 198 height 16
